Goal: Ask a question

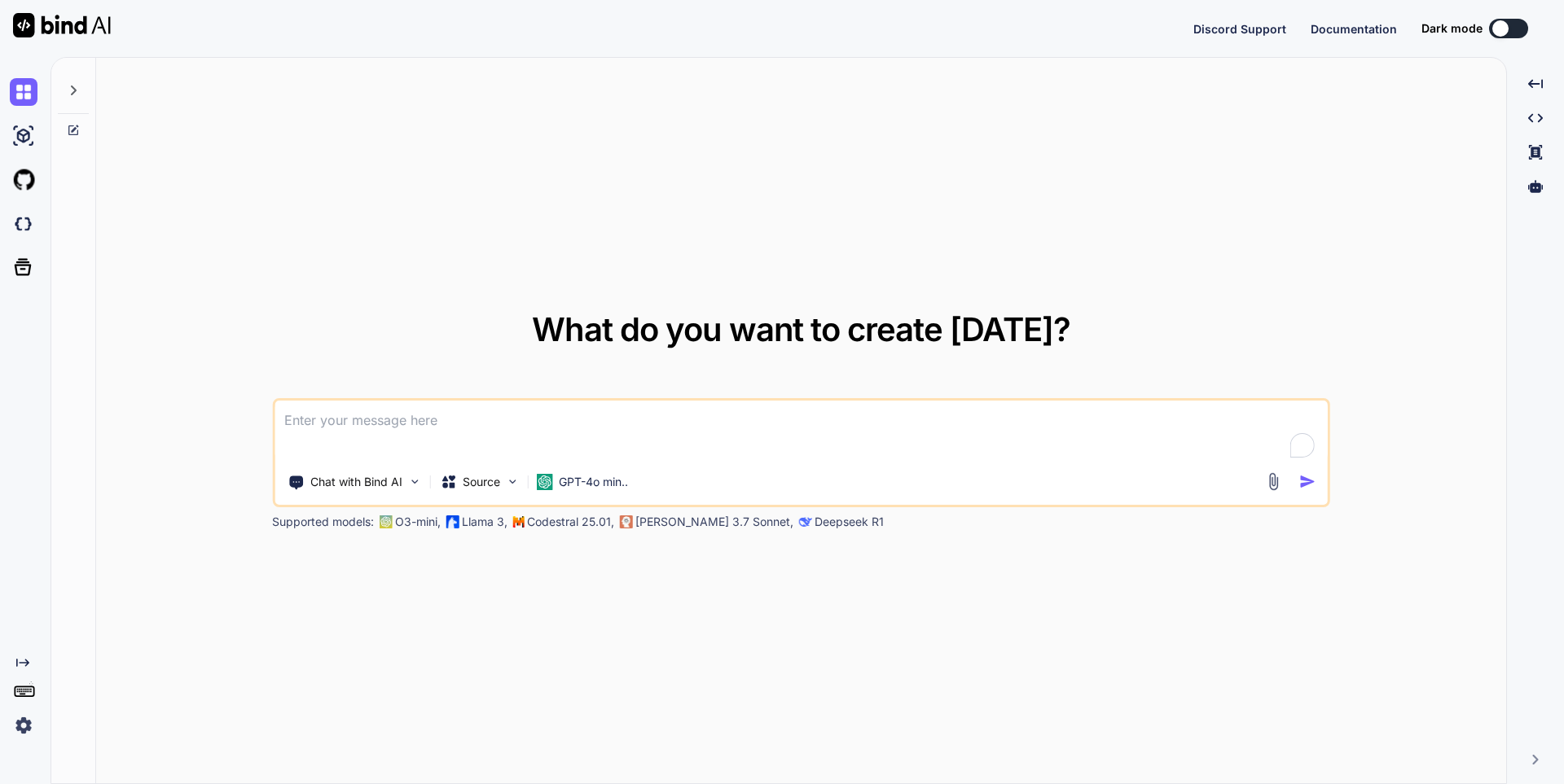
type textarea "x"
click at [397, 427] on textarea "To enrich screen reader interactions, please activate Accessibility in Grammarl…" at bounding box center [801, 430] width 1053 height 60
type textarea "Which extension provides experimental features like code explanation and transl…"
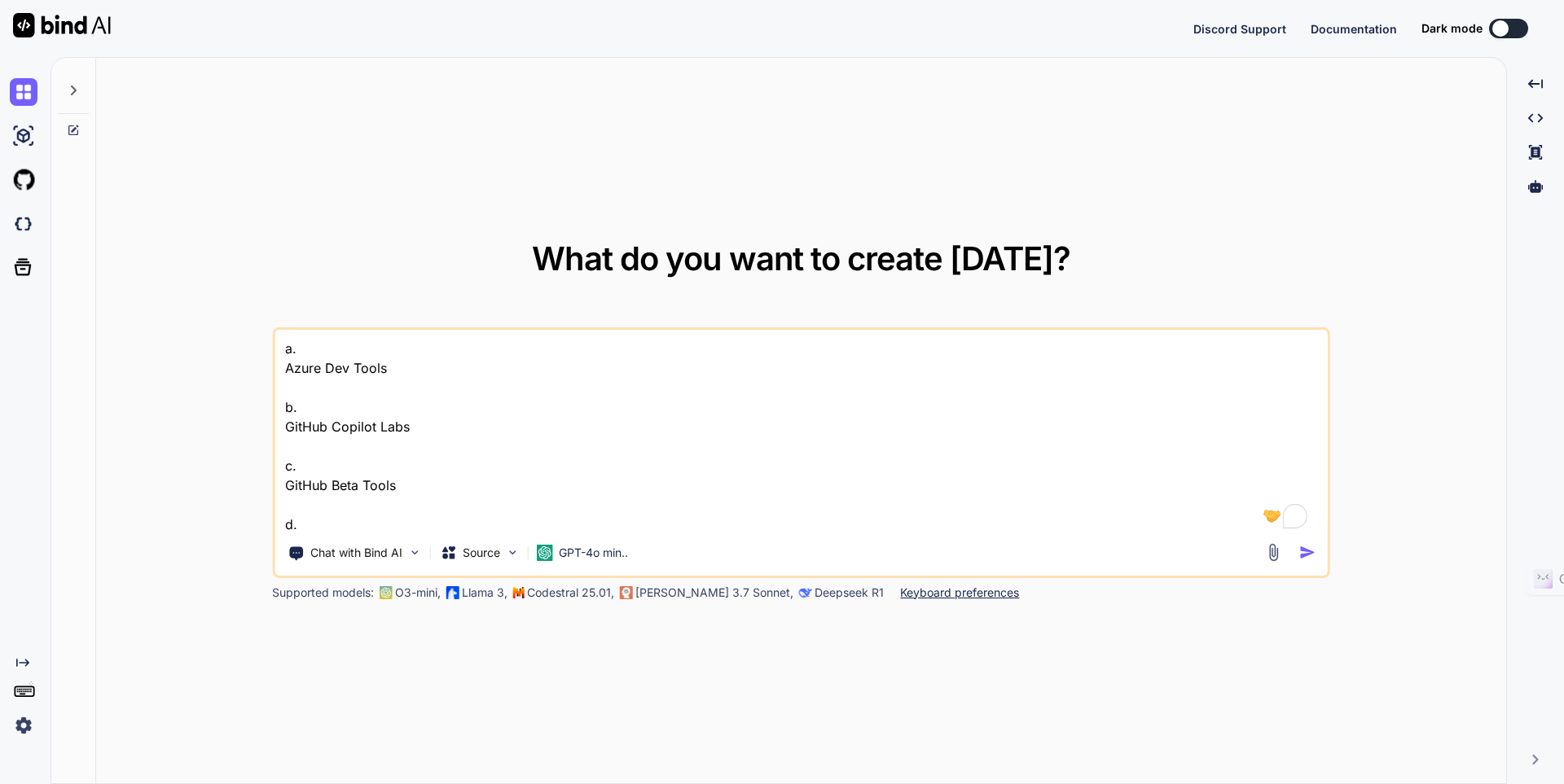
scroll to position [62, 0]
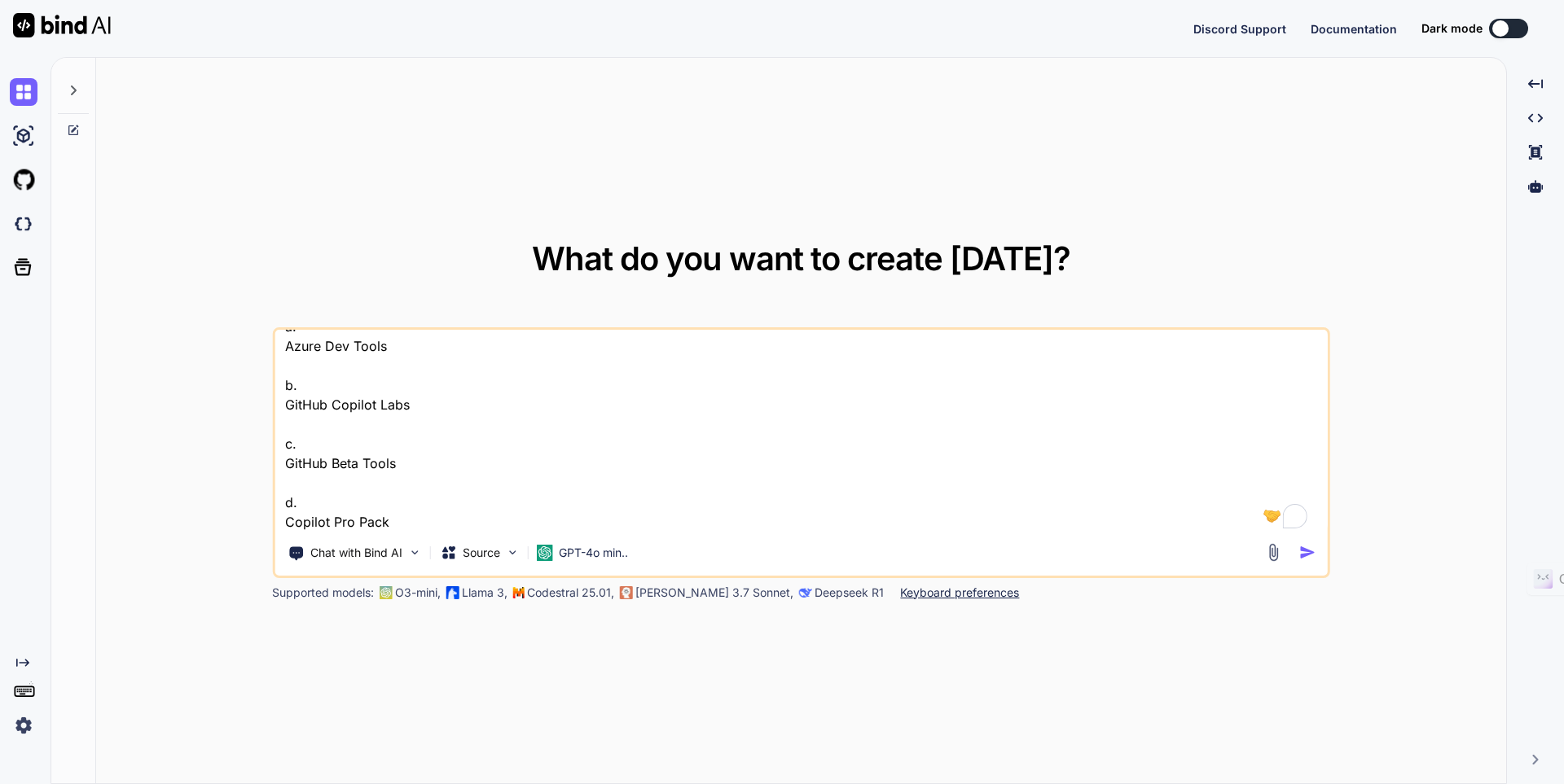
click at [417, 521] on textarea "Which extension provides experimental features like code explanation and transl…" at bounding box center [801, 430] width 1053 height 202
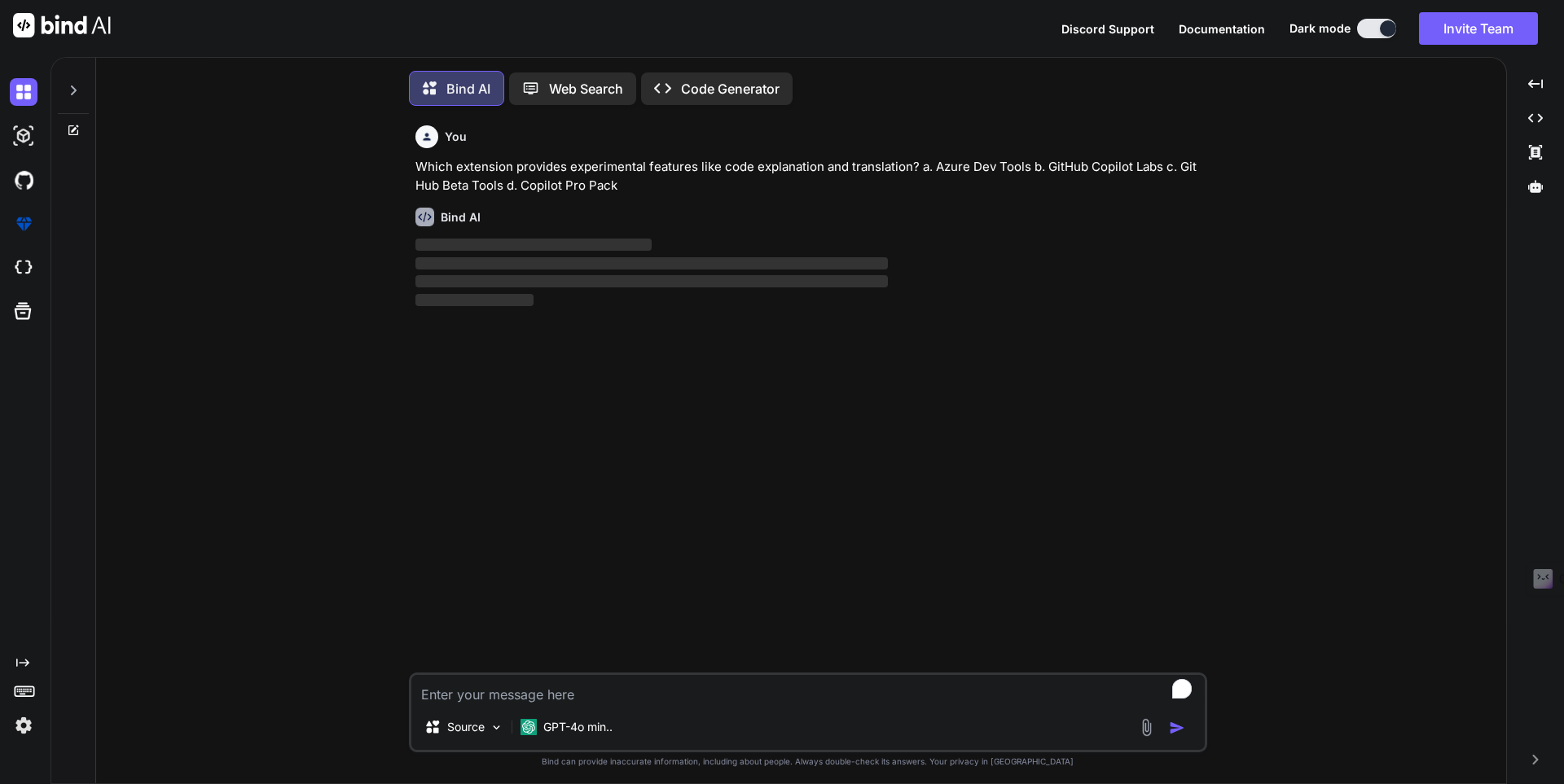
scroll to position [8, 0]
click at [78, 121] on icon at bounding box center [75, 124] width 7 height 7
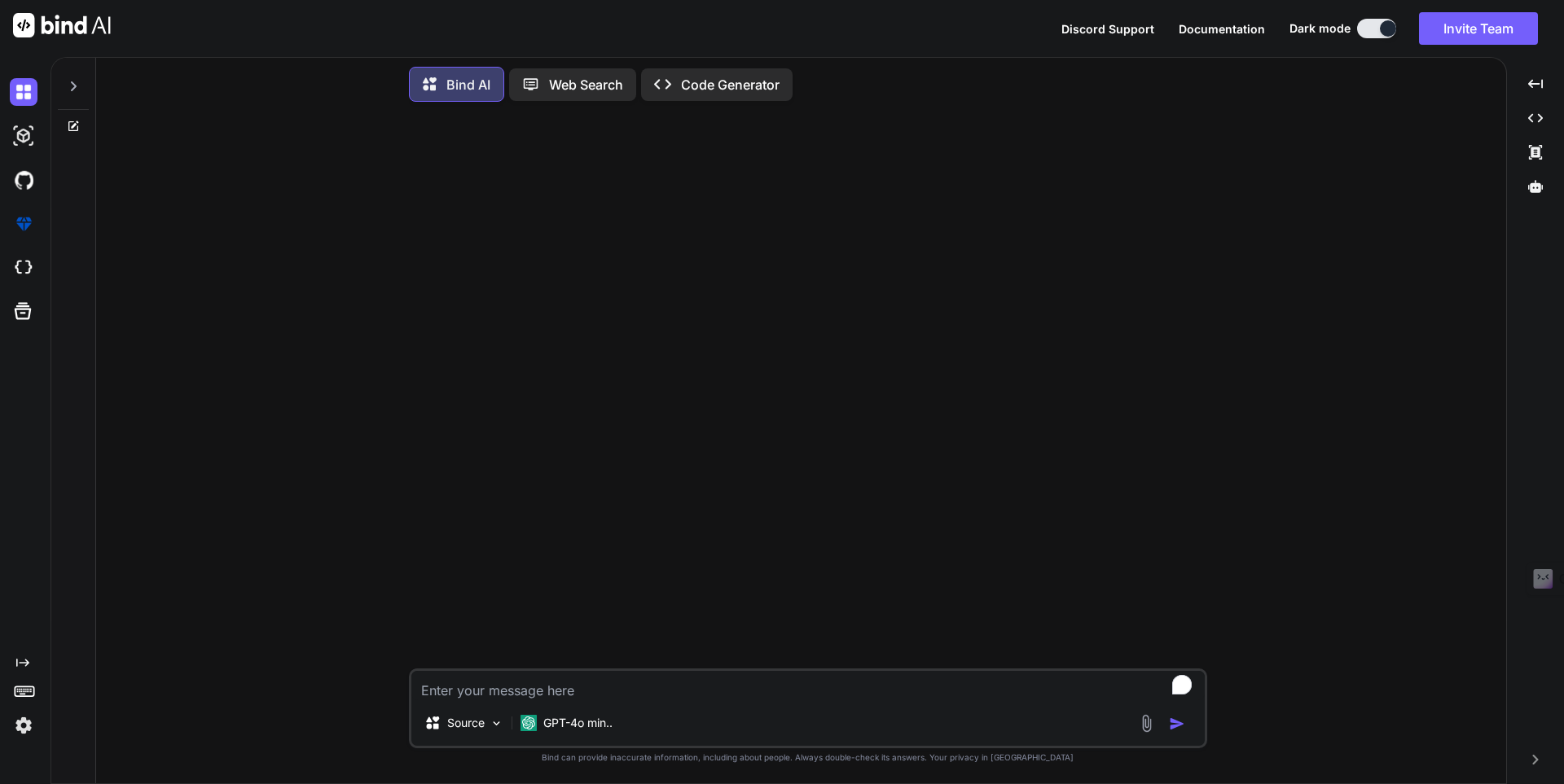
click at [562, 678] on textarea "To enrich screen reader interactions, please activate Accessibility in Grammarl…" at bounding box center [807, 685] width 794 height 29
type textarea "hii"
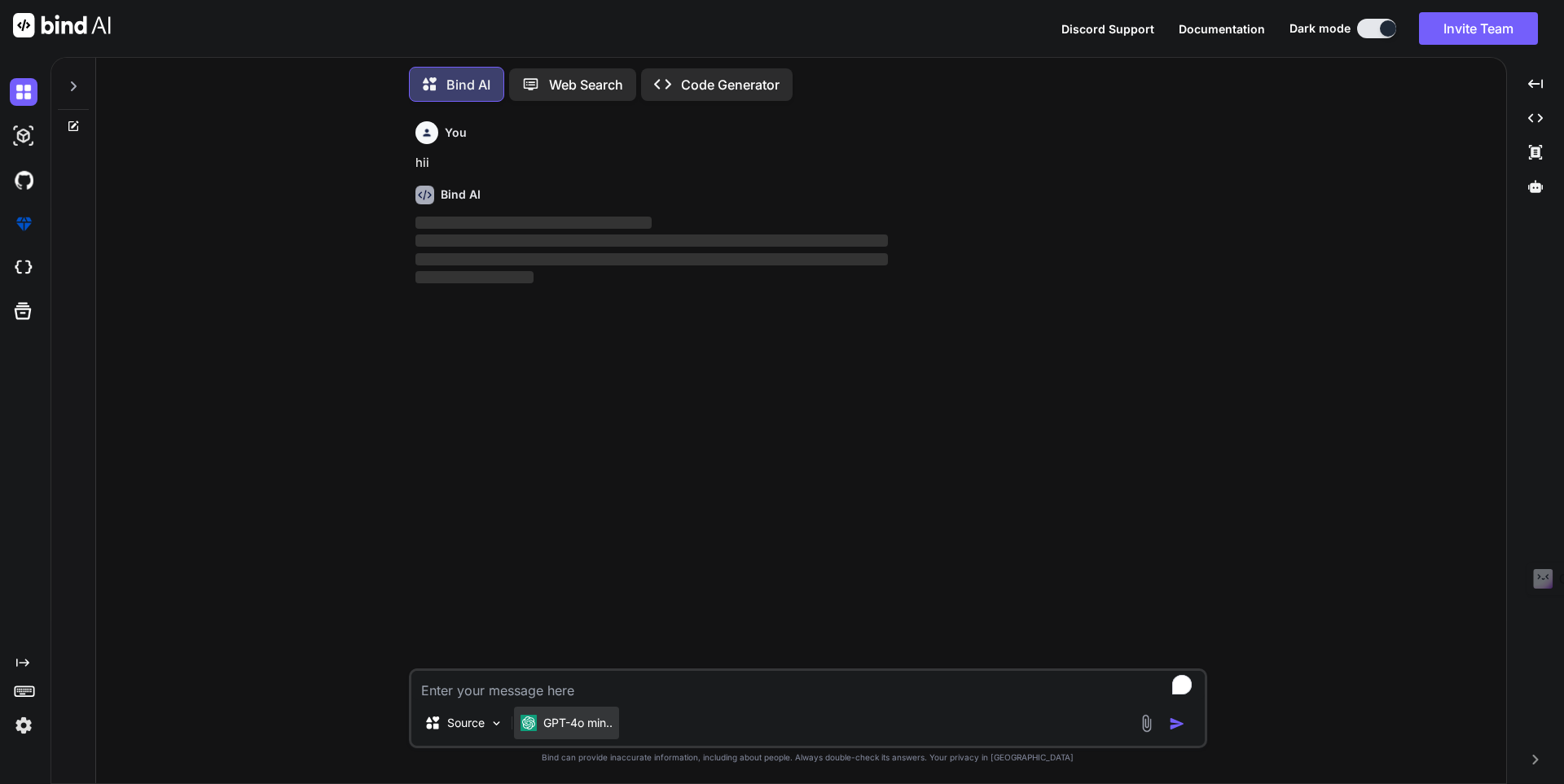
click at [597, 715] on p "GPT-4o min.." at bounding box center [578, 723] width 69 height 17
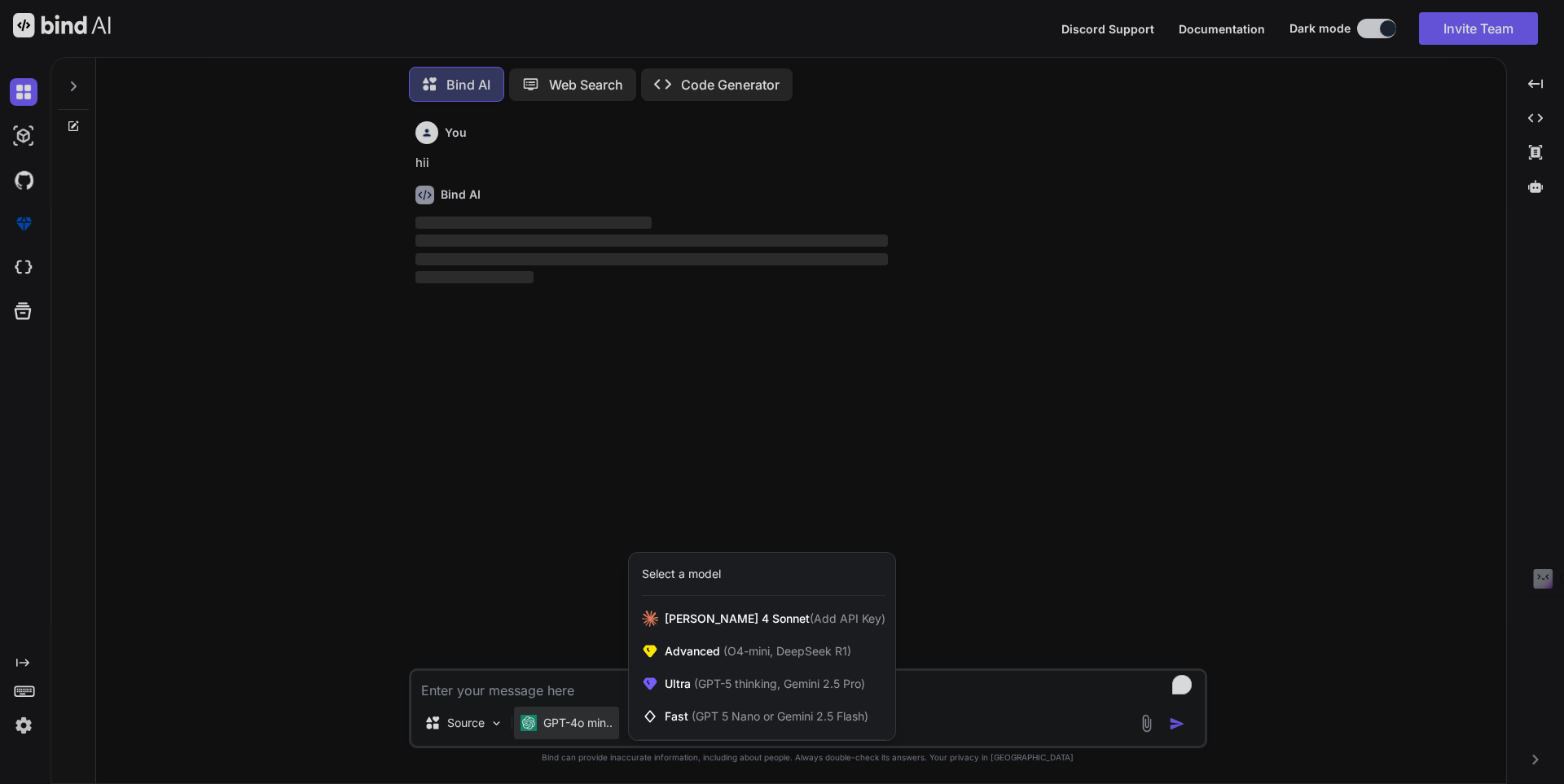
click at [475, 718] on div at bounding box center [782, 392] width 1564 height 784
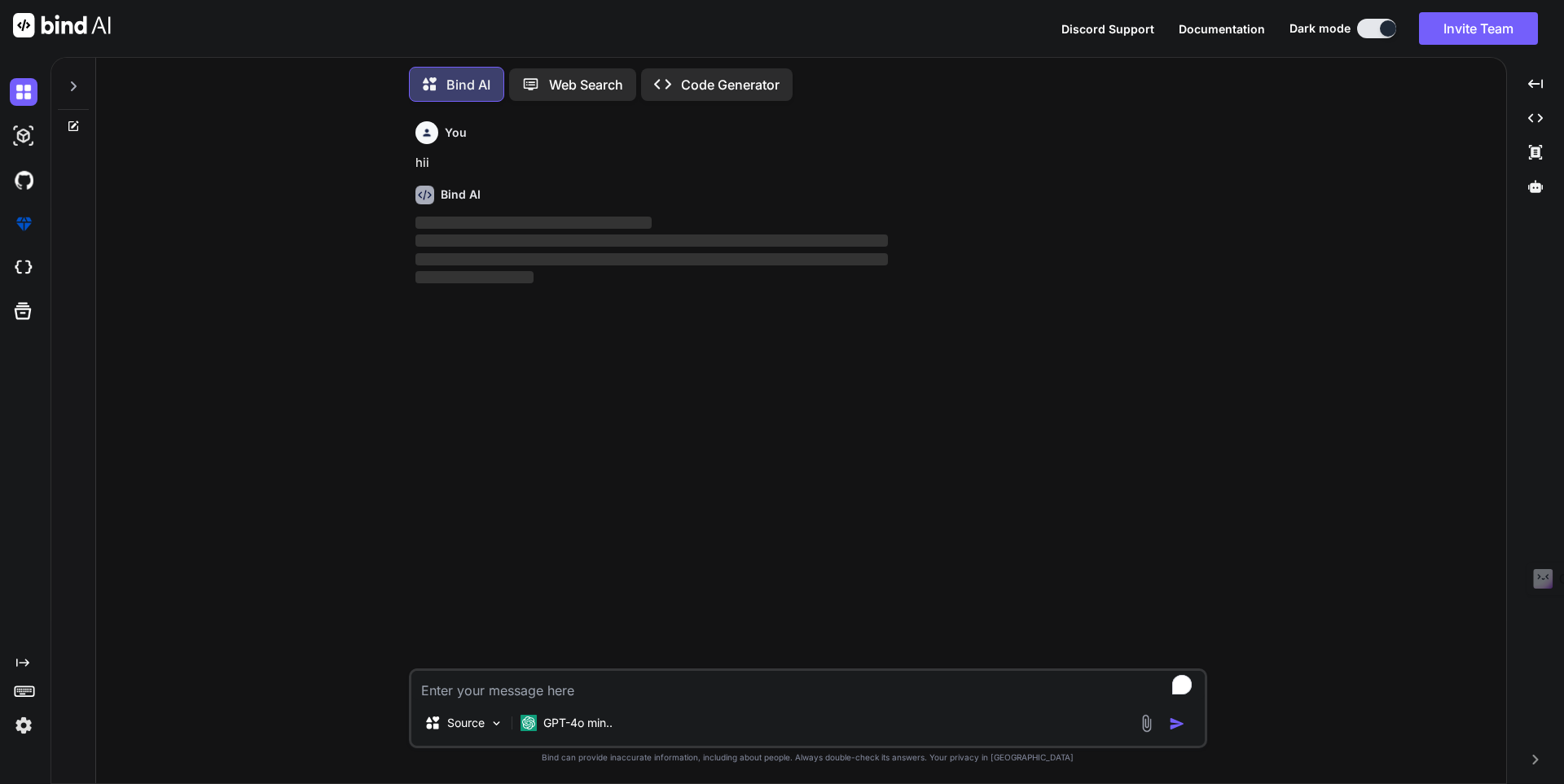
click at [475, 718] on p "Source" at bounding box center [465, 723] width 38 height 17
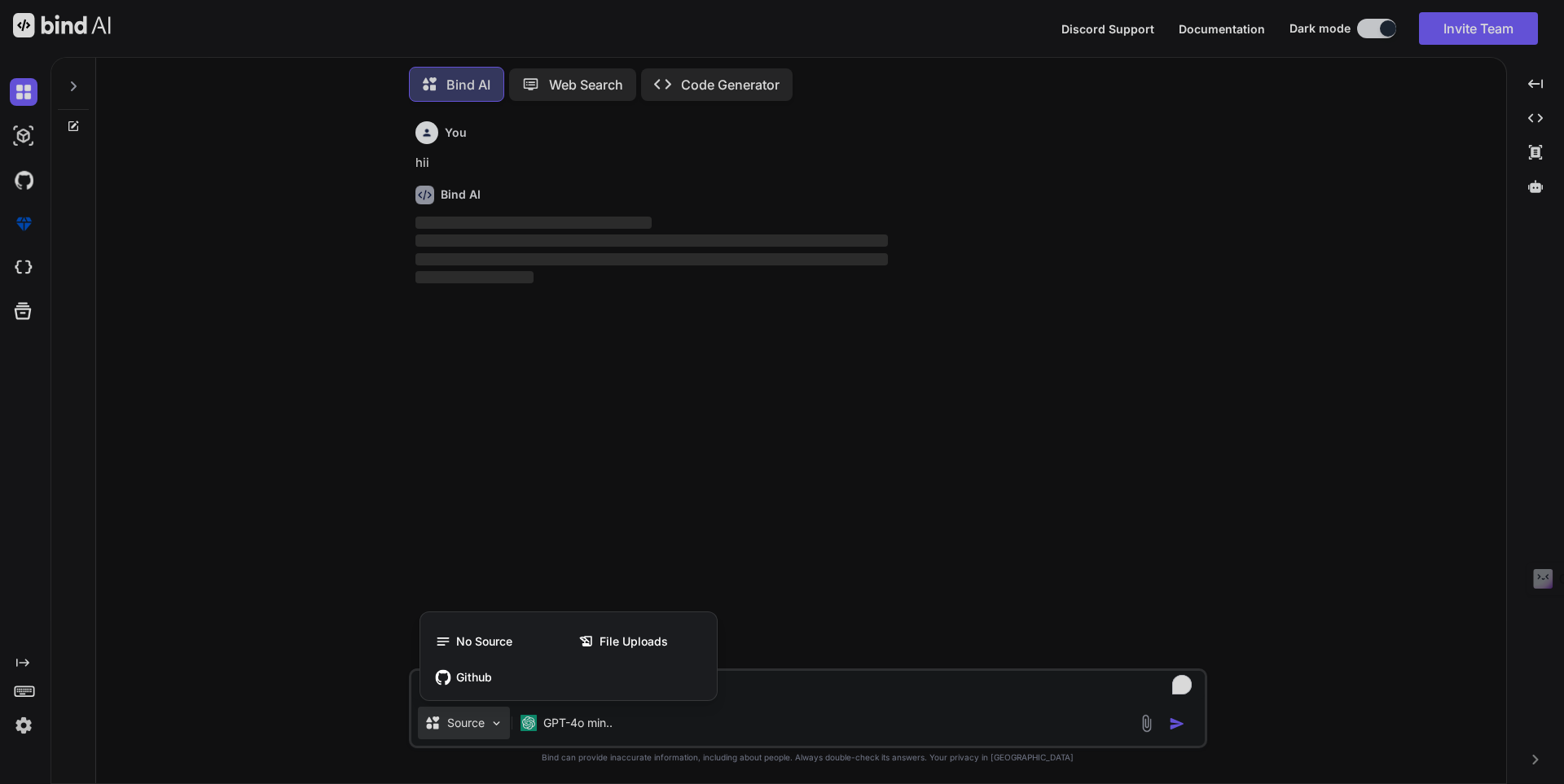
click at [567, 722] on div at bounding box center [782, 392] width 1564 height 784
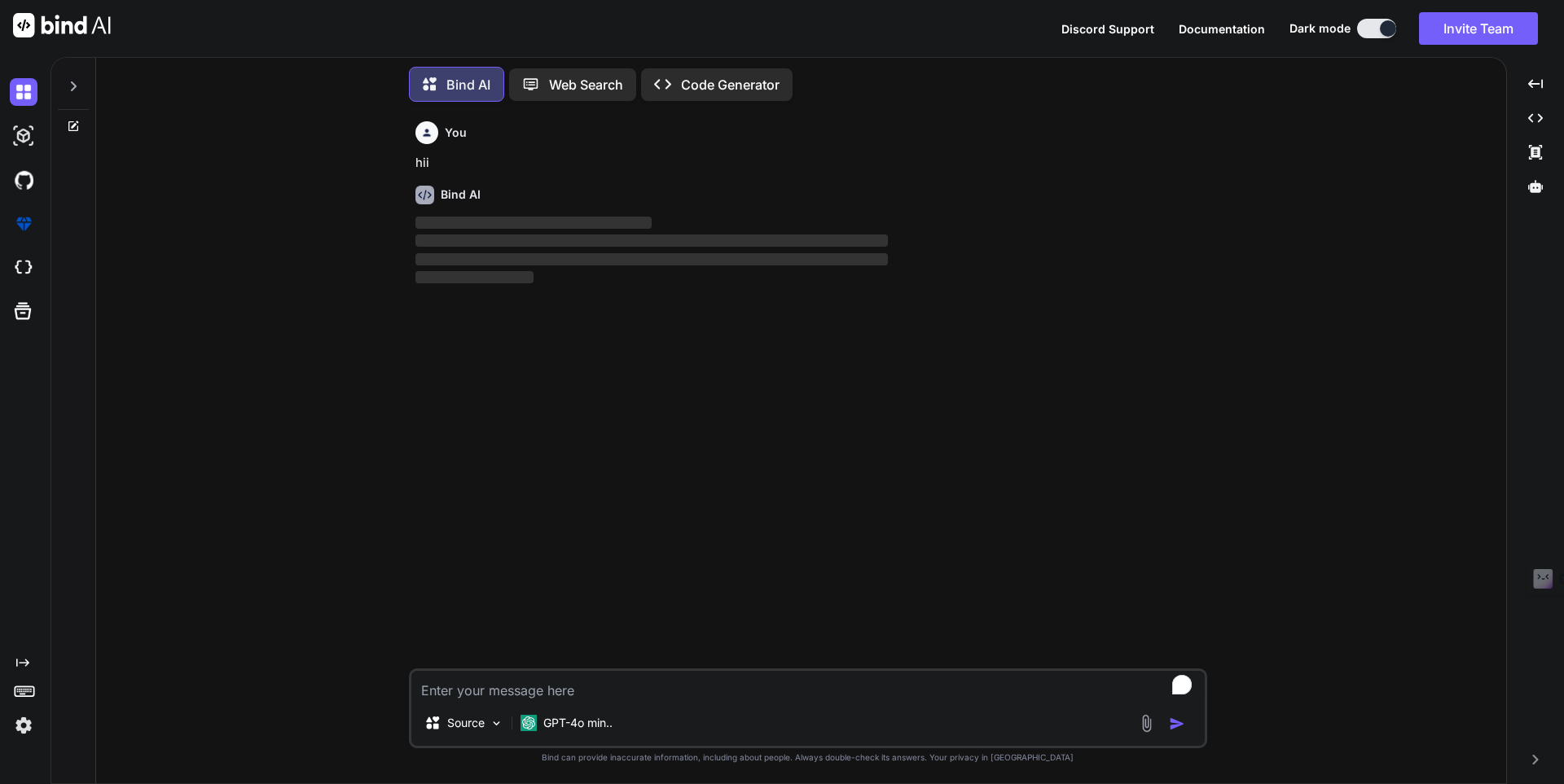
click at [567, 722] on p "GPT-4o min.." at bounding box center [578, 723] width 69 height 17
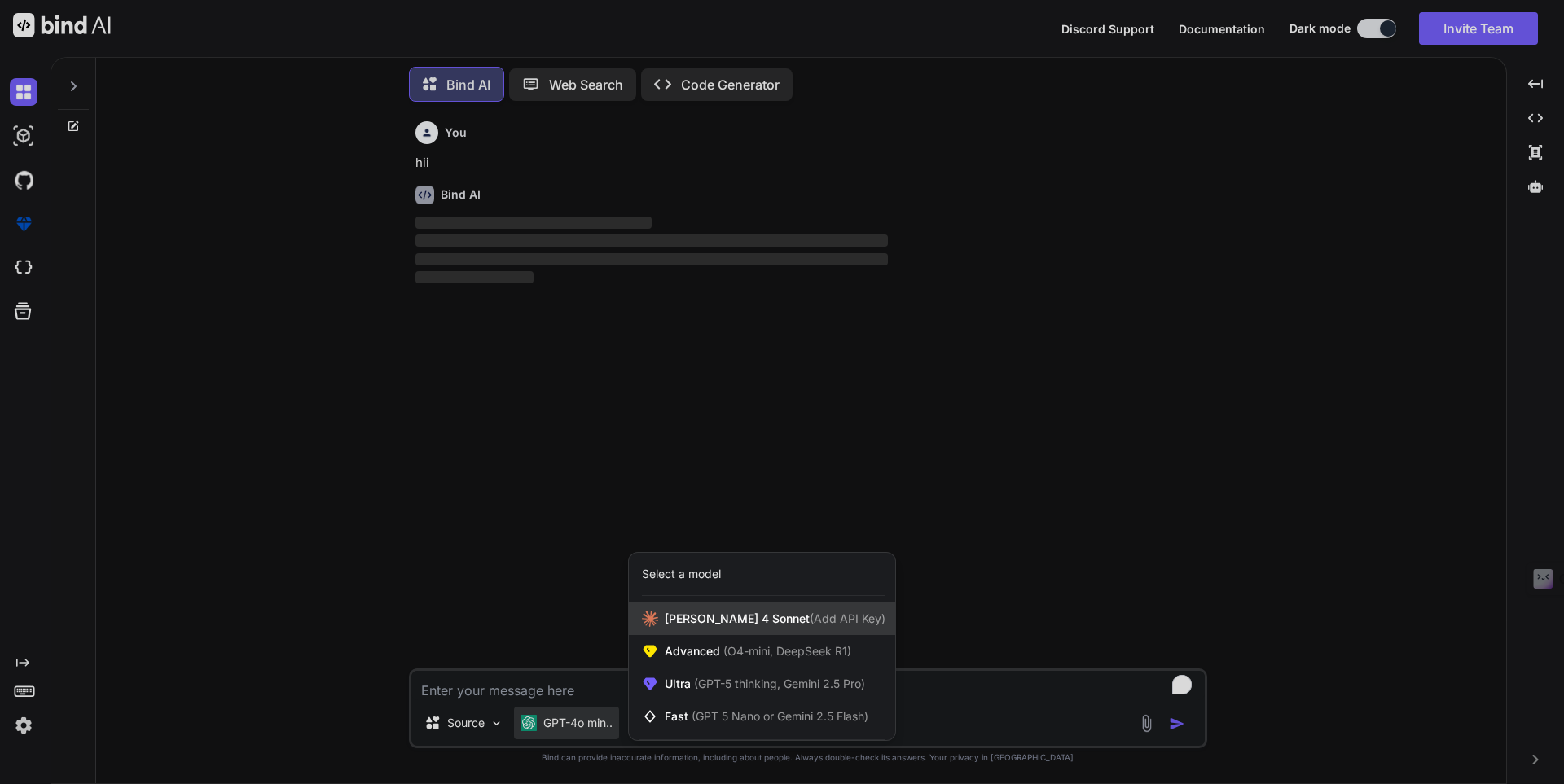
click at [690, 616] on span "[PERSON_NAME] 4 Sonnet (Add API Key)" at bounding box center [775, 619] width 221 height 17
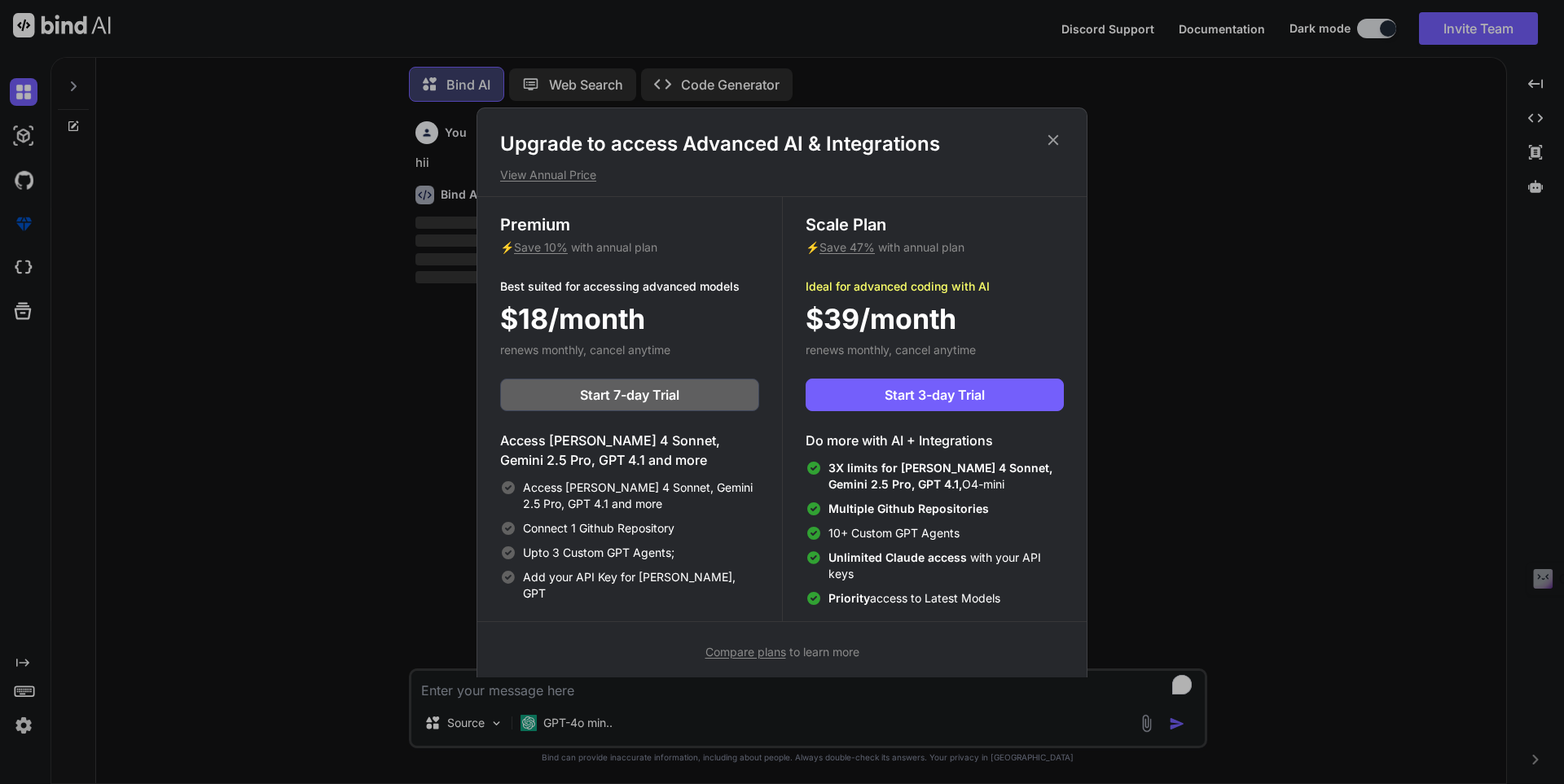
click at [1048, 133] on icon at bounding box center [1052, 139] width 18 height 18
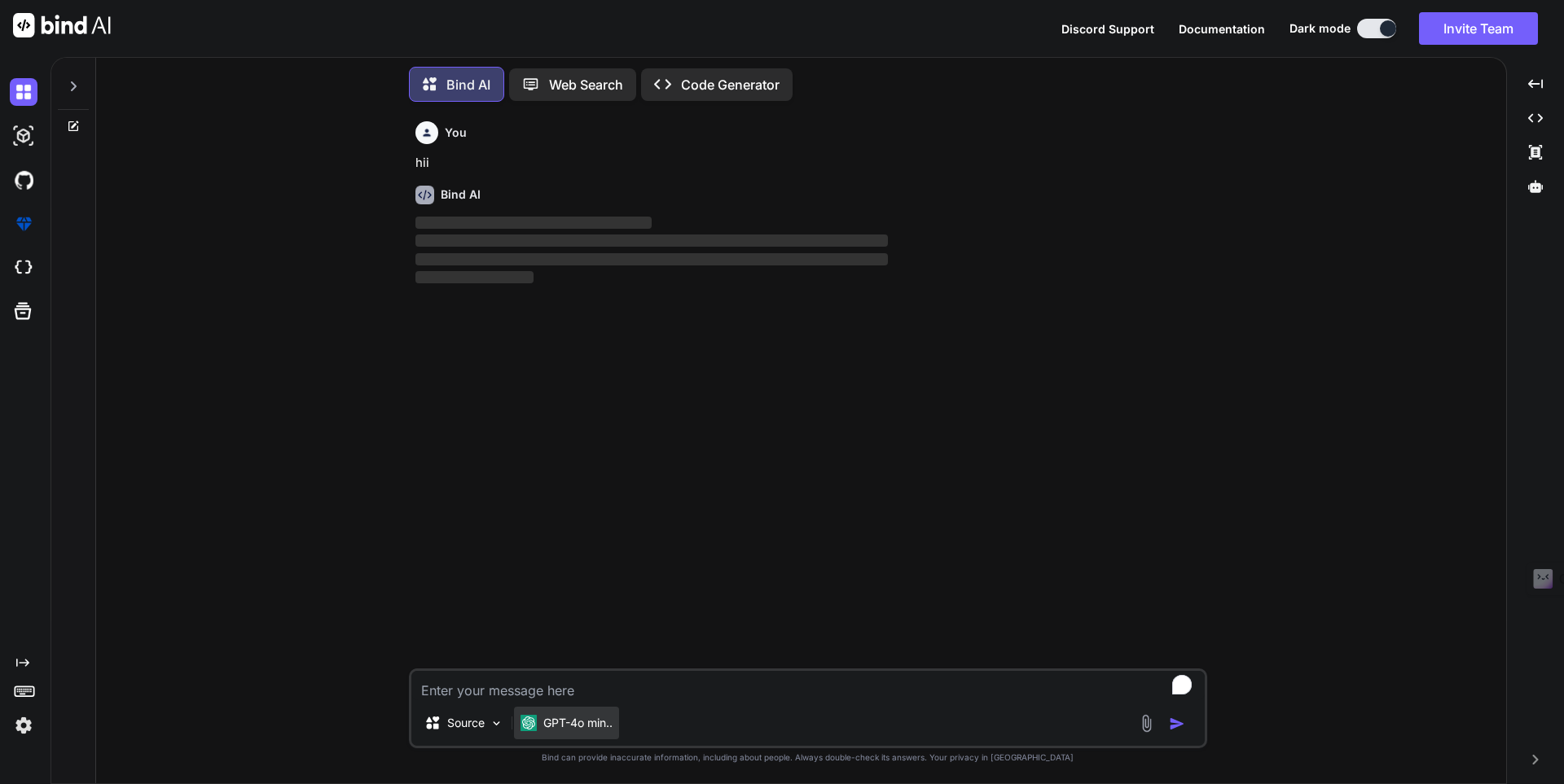
click at [588, 711] on div "GPT-4o min.." at bounding box center [567, 722] width 105 height 32
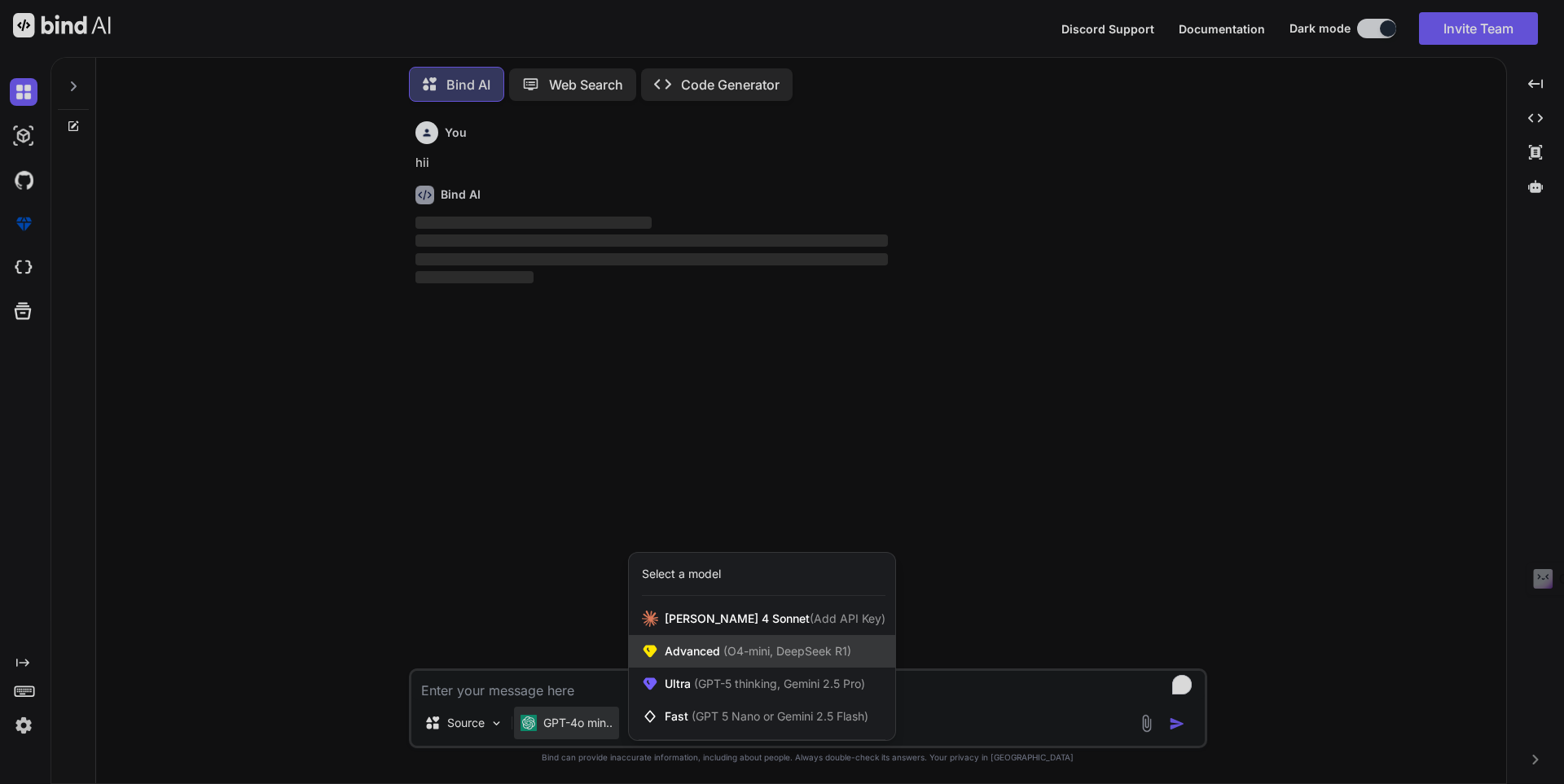
click at [684, 652] on span "Advanced (O4-mini, DeepSeek R1)" at bounding box center [758, 651] width 186 height 17
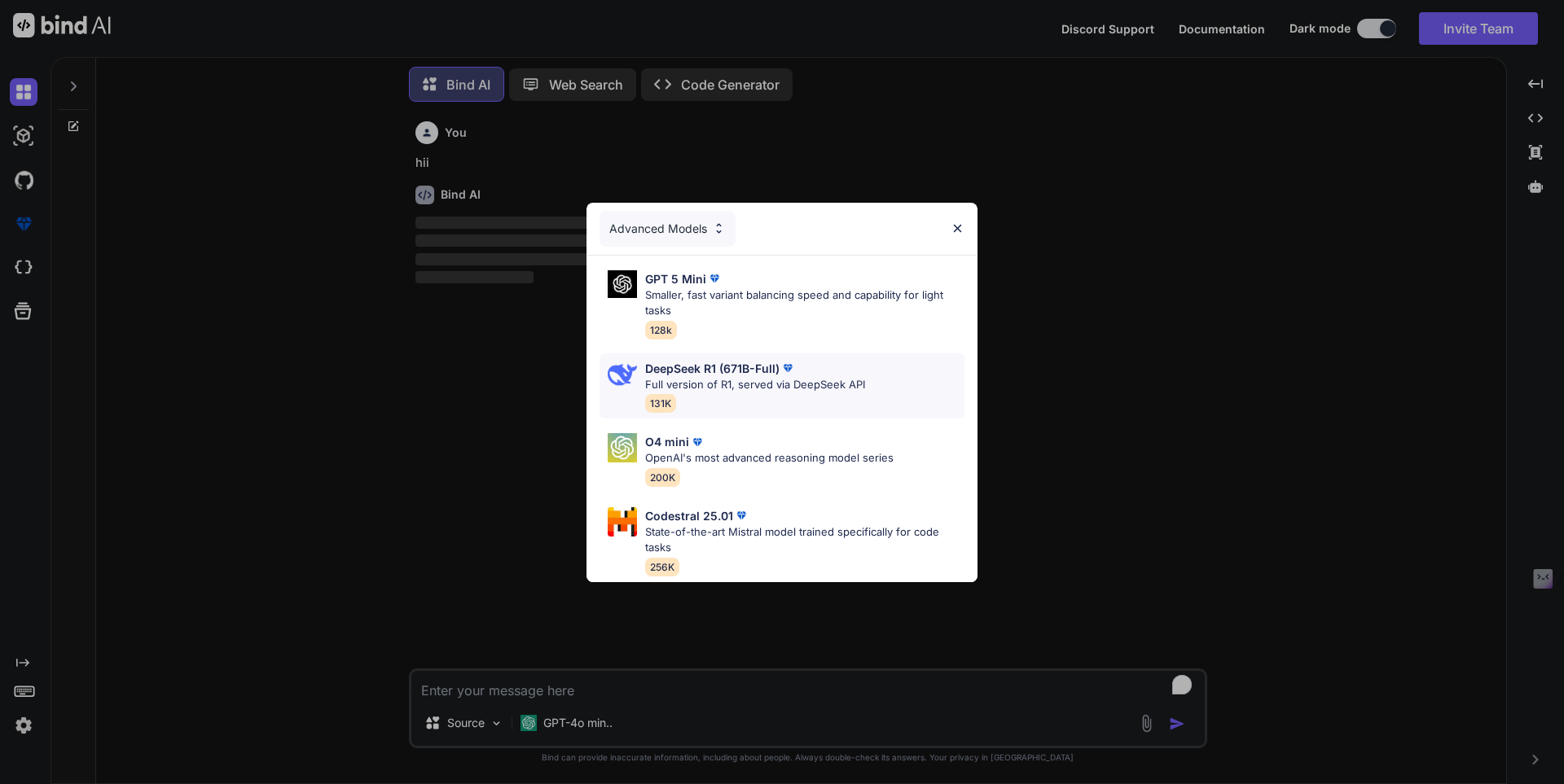
click at [688, 380] on p "Full version of R1, served via DeepSeek API" at bounding box center [755, 385] width 220 height 17
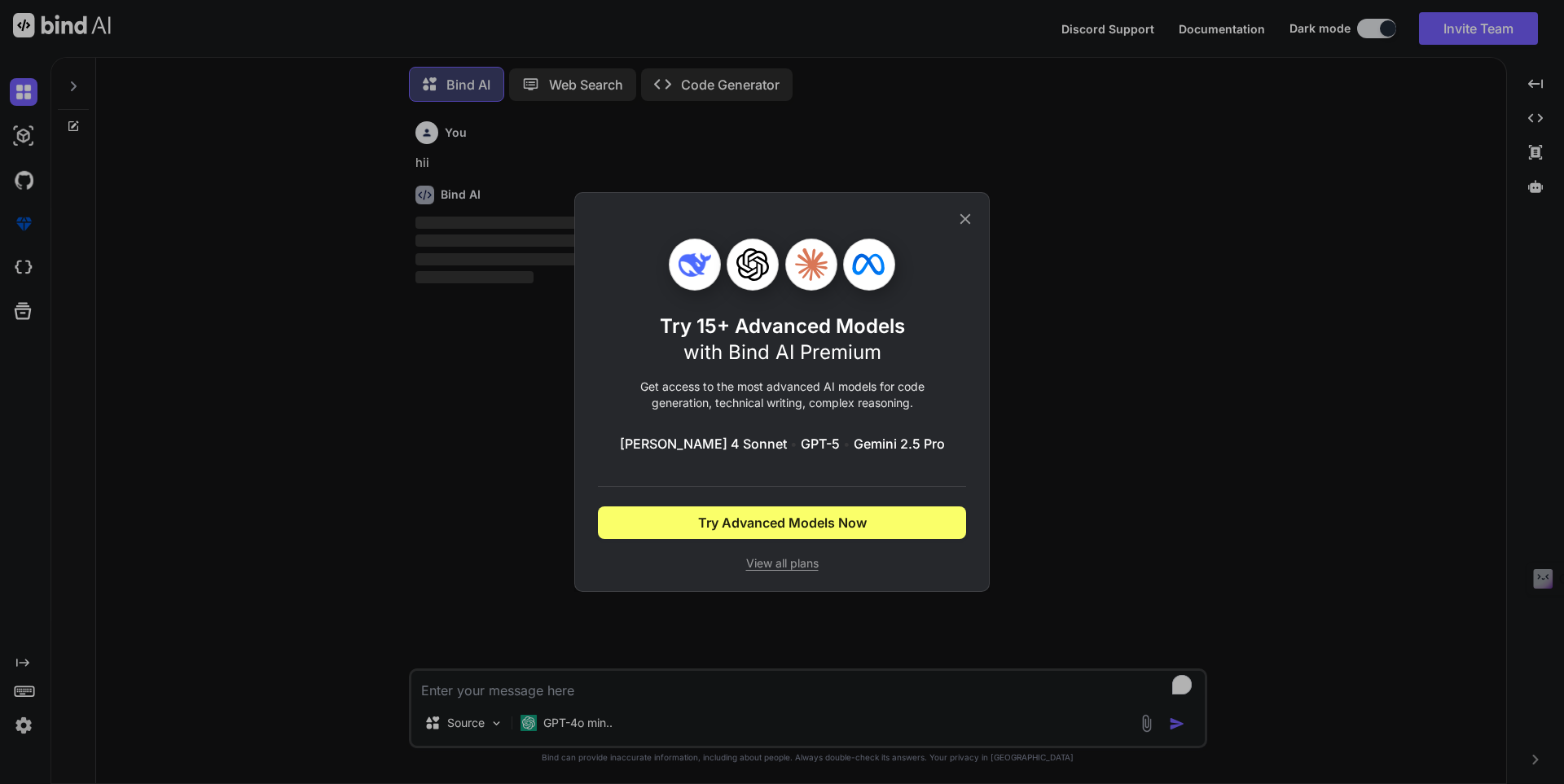
click at [788, 563] on span "View all plans" at bounding box center [782, 564] width 369 height 17
click at [940, 232] on div "Try 15+ Advanced Models with Bind AI Premium Get access to the most advanced AI…" at bounding box center [782, 392] width 369 height 398
click at [962, 226] on icon at bounding box center [965, 218] width 18 height 18
